Goal: Task Accomplishment & Management: Use online tool/utility

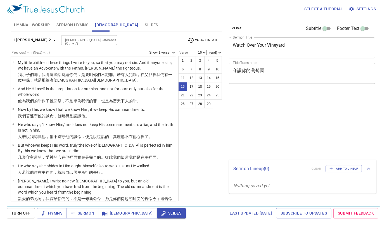
select select "16"
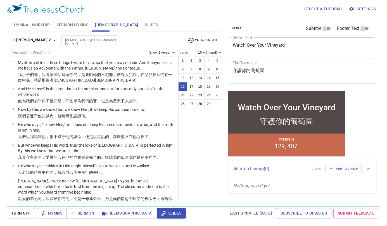
scroll to position [260, 0]
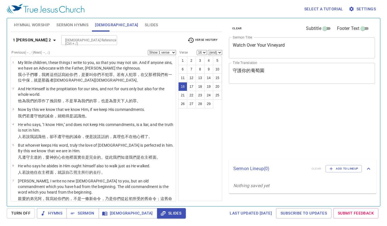
select select "16"
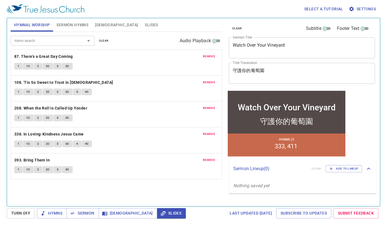
click at [282, 45] on textarea "Watch Over Your Vineyard" at bounding box center [302, 47] width 138 height 11
click at [290, 48] on textarea "Watch Over Your Vineyard" at bounding box center [302, 47] width 138 height 11
click at [287, 44] on textarea "Watch Over Your Vineyard" at bounding box center [302, 47] width 138 height 11
click at [291, 47] on textarea "Watch Over Your Vineyard" at bounding box center [302, 47] width 138 height 11
click at [44, 58] on b "87. There's a Great Day Coming" at bounding box center [43, 56] width 59 height 7
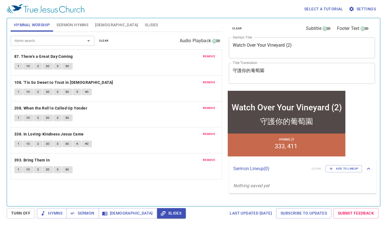
click at [56, 218] on div "Select a tutorial Settings Hymnal Worship Sermon Hymns Bible Slides Hymn search…" at bounding box center [193, 113] width 387 height 226
click at [57, 216] on span "Hymns" at bounding box center [51, 213] width 21 height 7
click at [57, 214] on span "Hymns" at bounding box center [51, 213] width 21 height 7
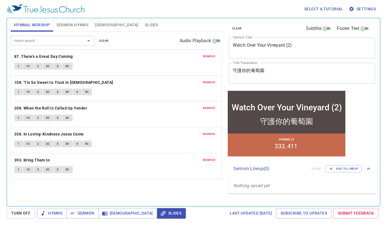
click at [57, 214] on span "Hymns" at bounding box center [51, 213] width 21 height 7
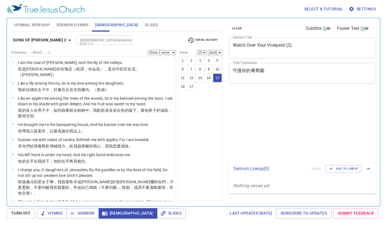
select select "15"
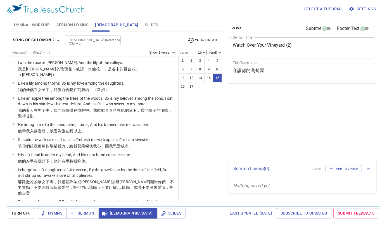
select select "15"
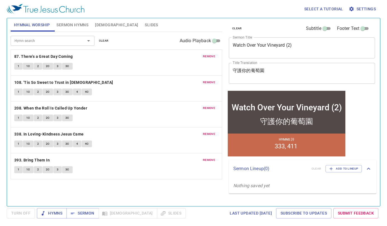
click at [210, 52] on div "remove 87. There's a Great Day Coming 1 1C 2 2C 3 3C" at bounding box center [116, 63] width 211 height 26
click at [210, 55] on span "remove" at bounding box center [209, 56] width 12 height 5
click at [210, 80] on span "remove" at bounding box center [209, 82] width 12 height 5
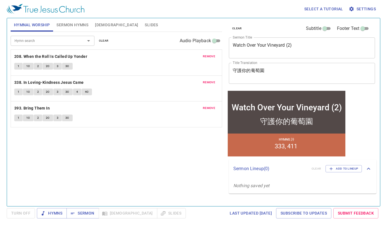
click at [210, 55] on span "remove" at bounding box center [209, 56] width 12 height 5
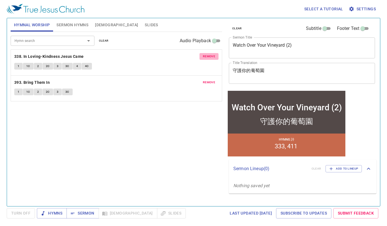
click at [210, 55] on span "remove" at bounding box center [209, 56] width 12 height 5
click at [210, 80] on span "remove" at bounding box center [209, 82] width 12 height 5
